Goal: Find specific page/section

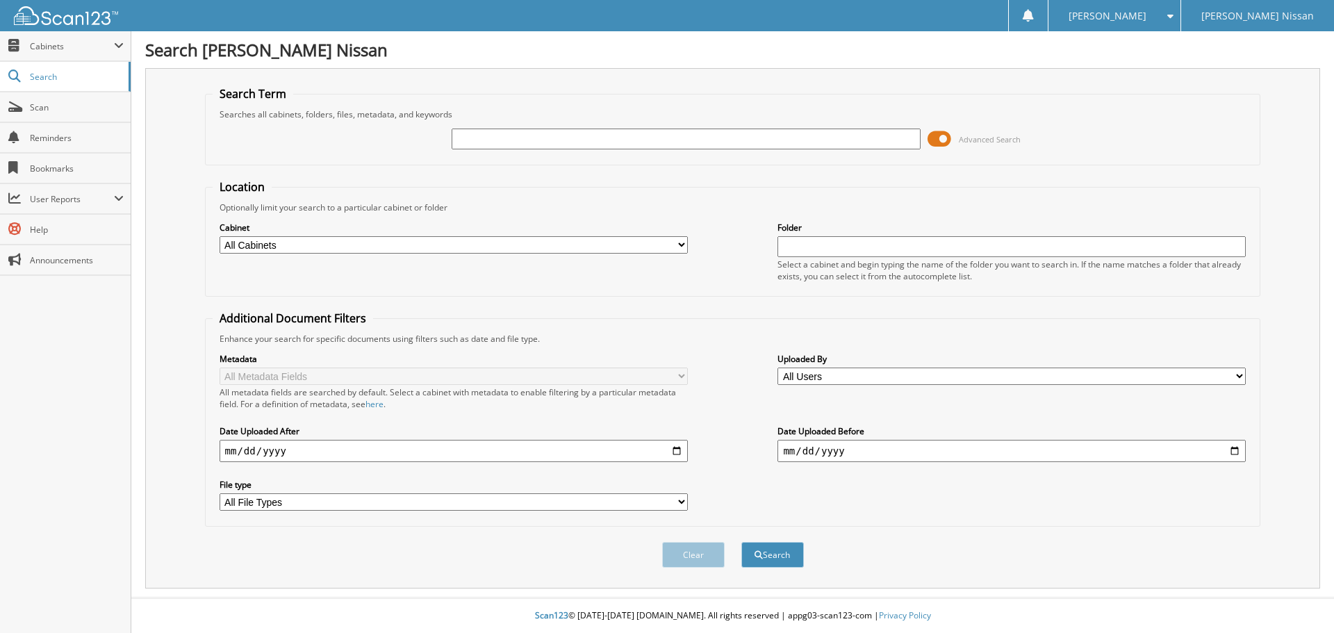
click at [502, 136] on input "text" at bounding box center [686, 139] width 468 height 21
type input "u5069"
click at [741, 542] on button "Search" at bounding box center [772, 555] width 63 height 26
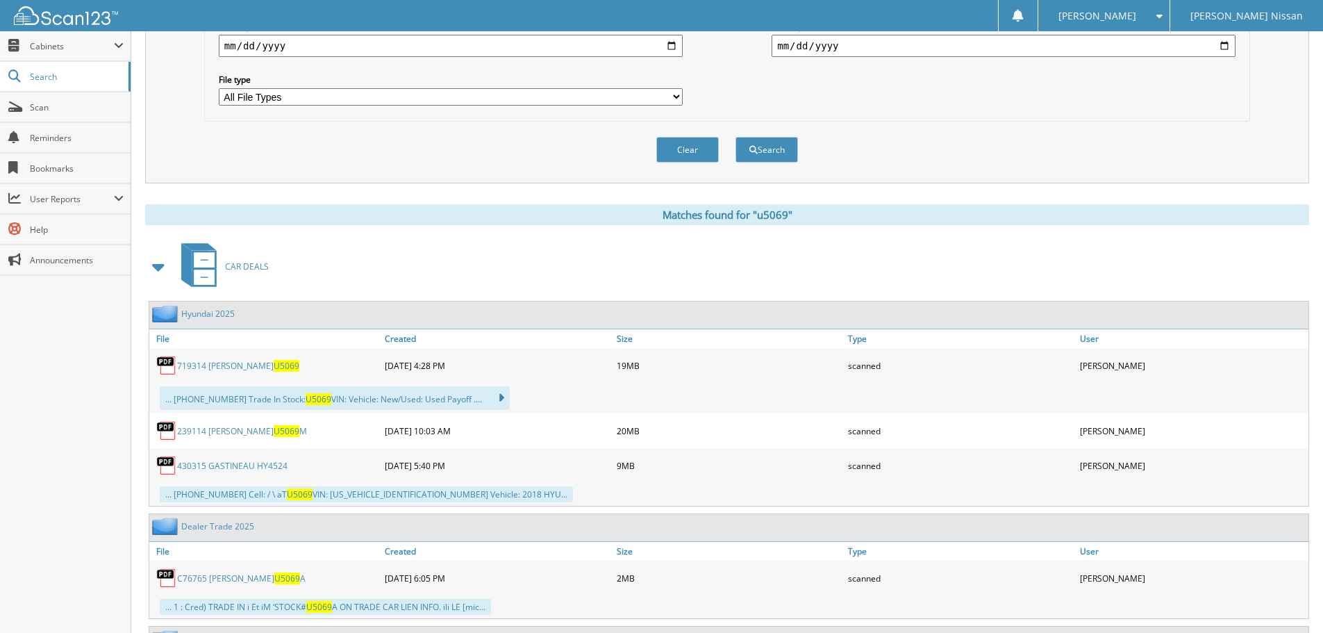
scroll to position [417, 0]
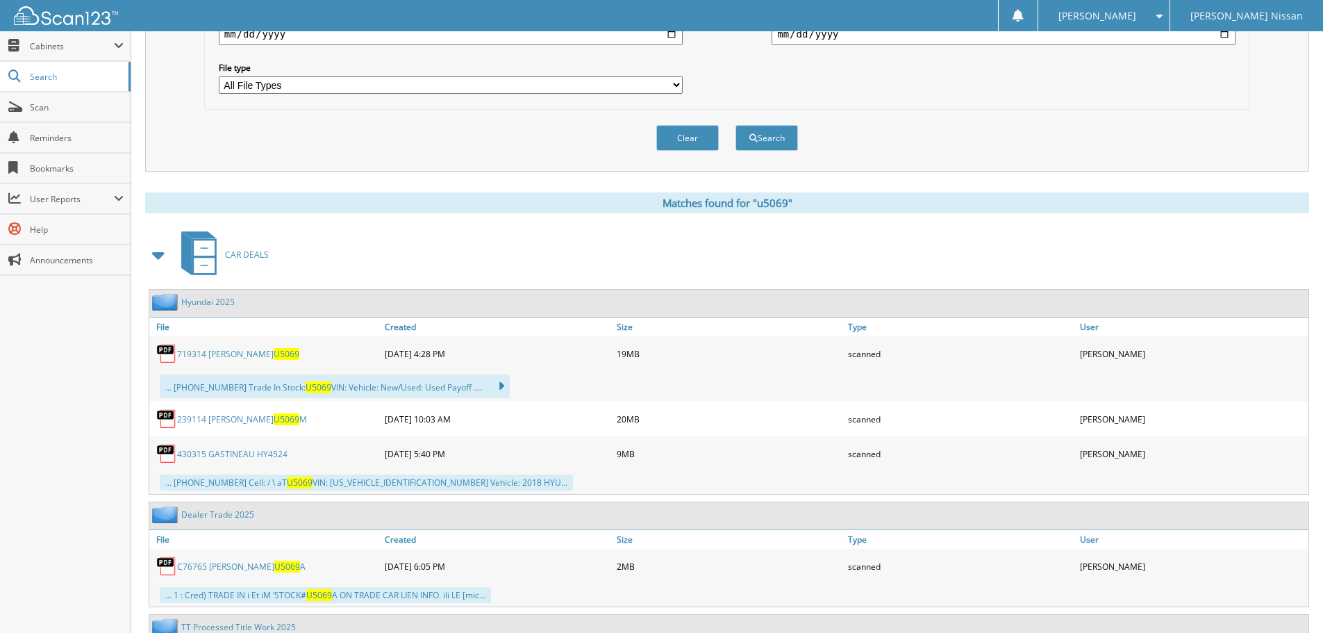
click at [274, 355] on span "U5069" at bounding box center [287, 354] width 26 height 12
